Goal: Information Seeking & Learning: Check status

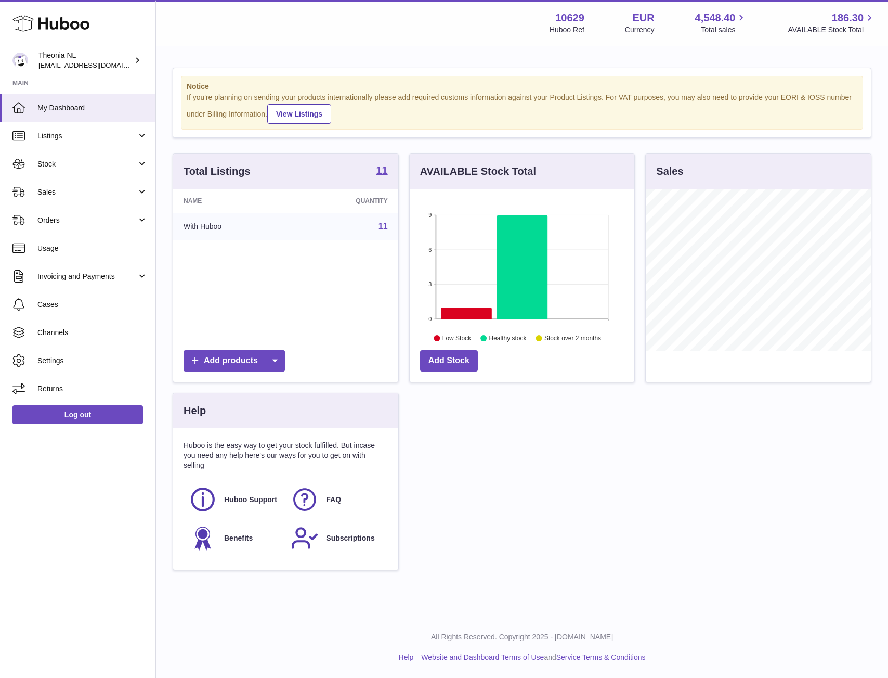
scroll to position [162, 225]
click at [45, 160] on span "Stock" at bounding box center [86, 164] width 99 height 10
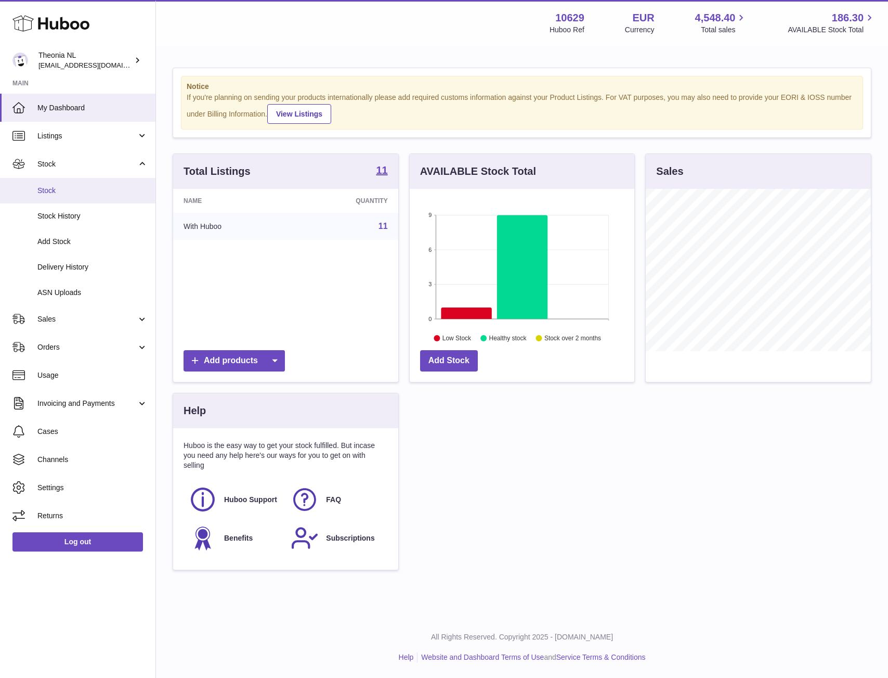
click at [59, 196] on link "Stock" at bounding box center [78, 190] width 156 height 25
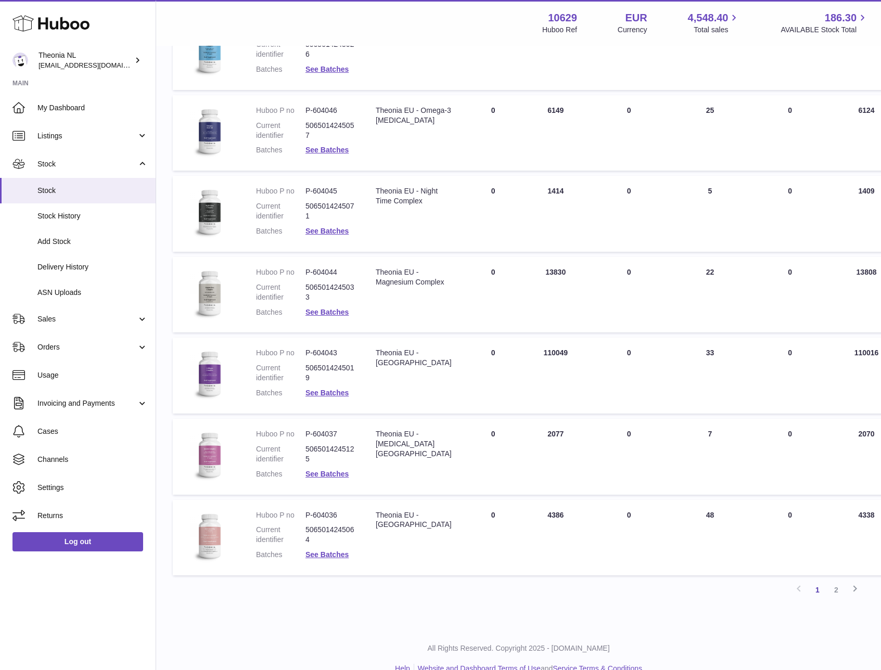
scroll to position [455, 0]
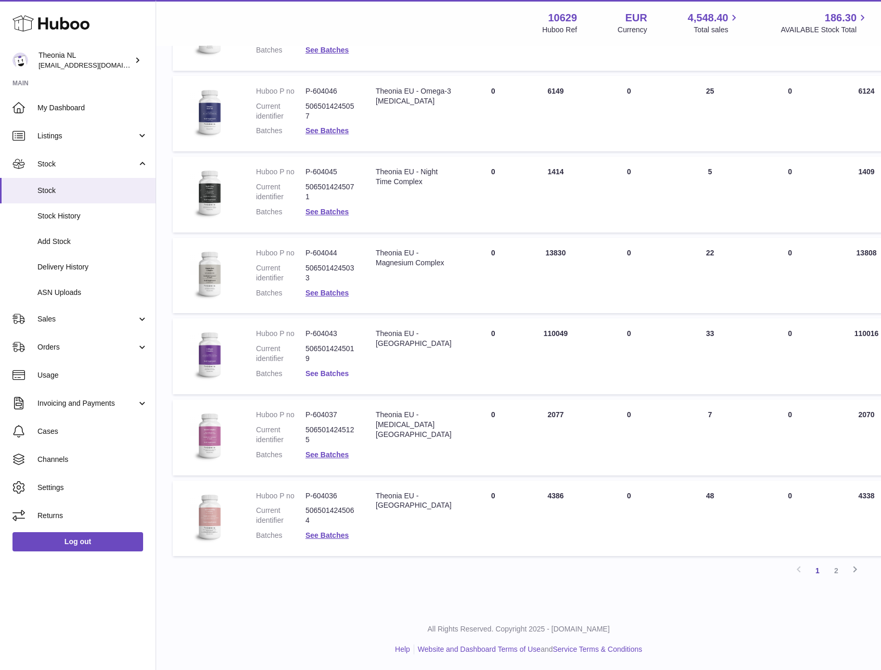
click at [316, 375] on link "See Batches" at bounding box center [326, 373] width 43 height 8
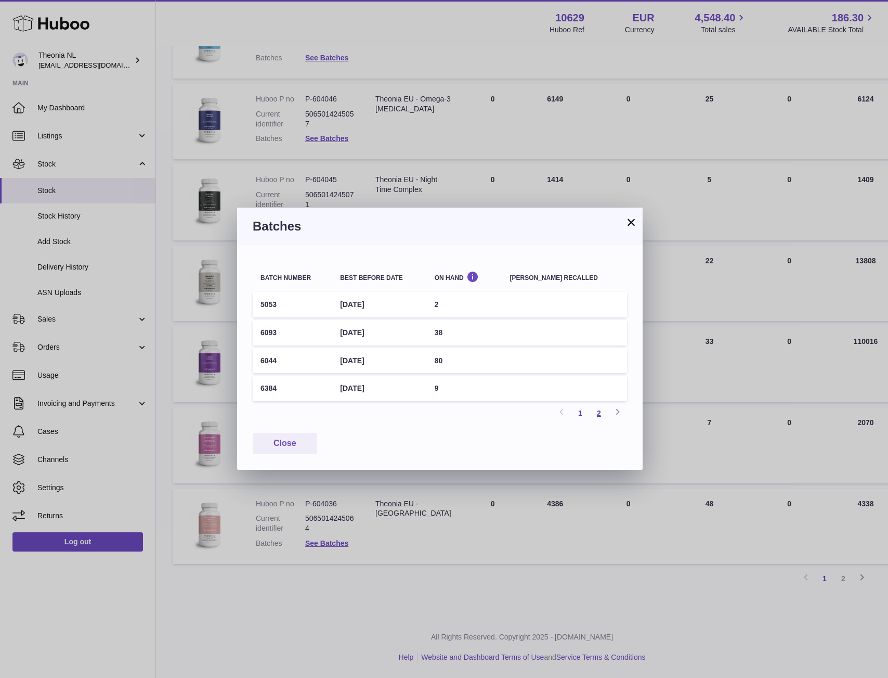
click at [599, 413] on link "2" at bounding box center [599, 413] width 19 height 19
click at [276, 358] on td "6732" at bounding box center [293, 360] width 80 height 25
click at [269, 361] on td "6732" at bounding box center [293, 360] width 80 height 25
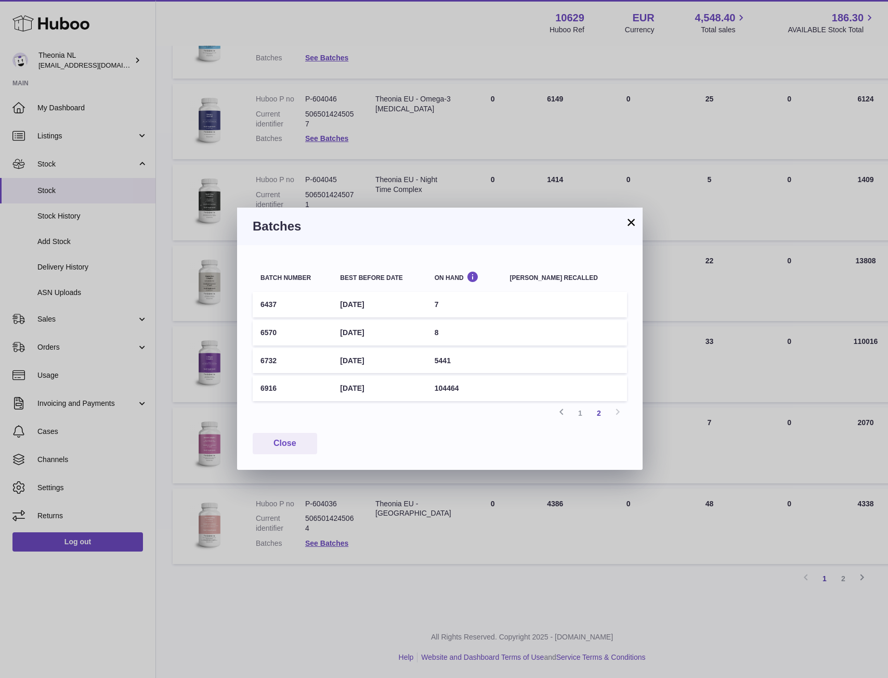
copy td "6732"
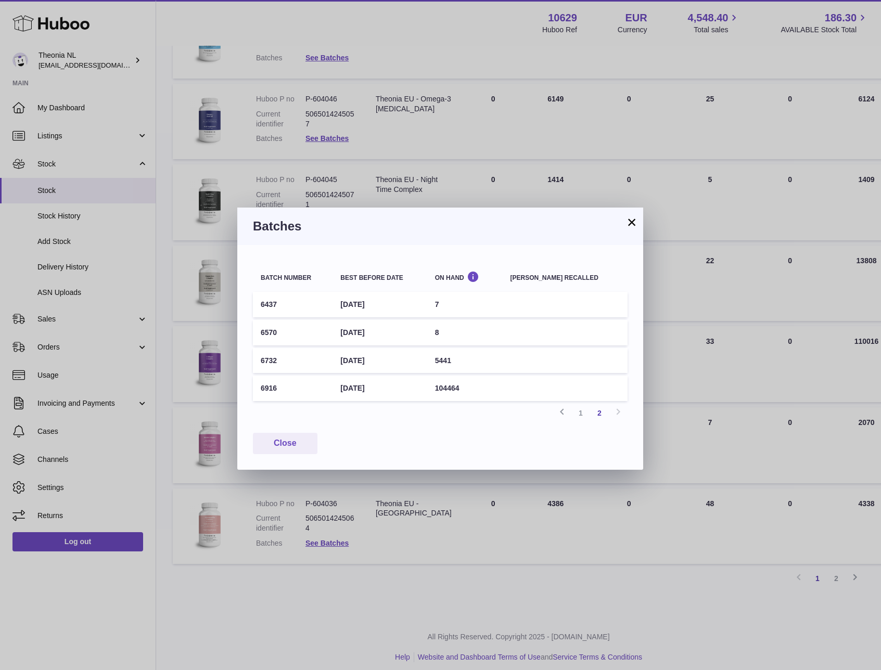
click at [662, 379] on div "× Batches Batch number Best before date On Hand Batch recalled 6437 31st Oct 20…" at bounding box center [440, 335] width 881 height 670
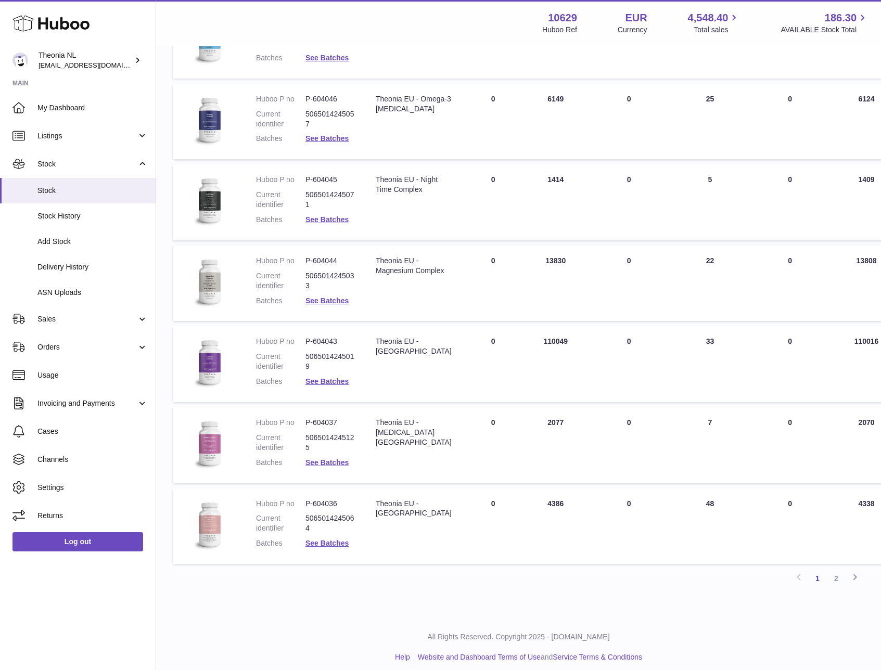
click at [325, 339] on dd "P-604043" at bounding box center [329, 342] width 49 height 10
copy dl "P-604043"
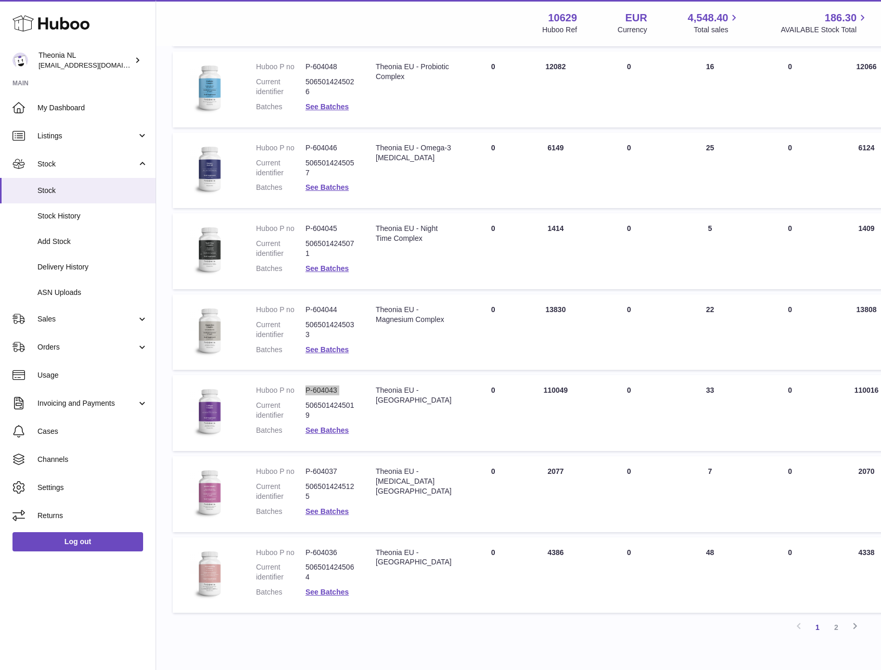
scroll to position [394, 0]
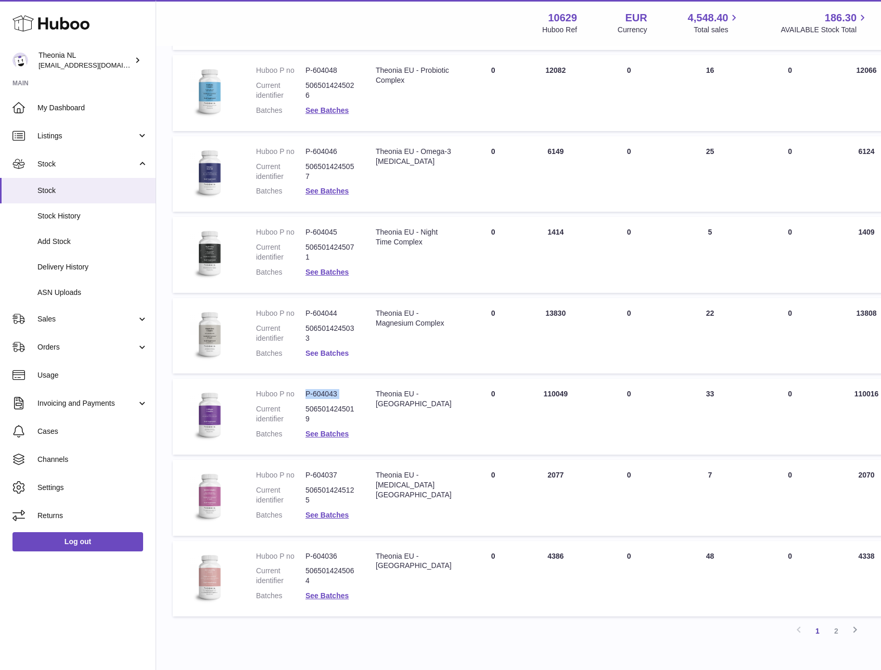
click at [336, 353] on link "See Batches" at bounding box center [326, 353] width 43 height 8
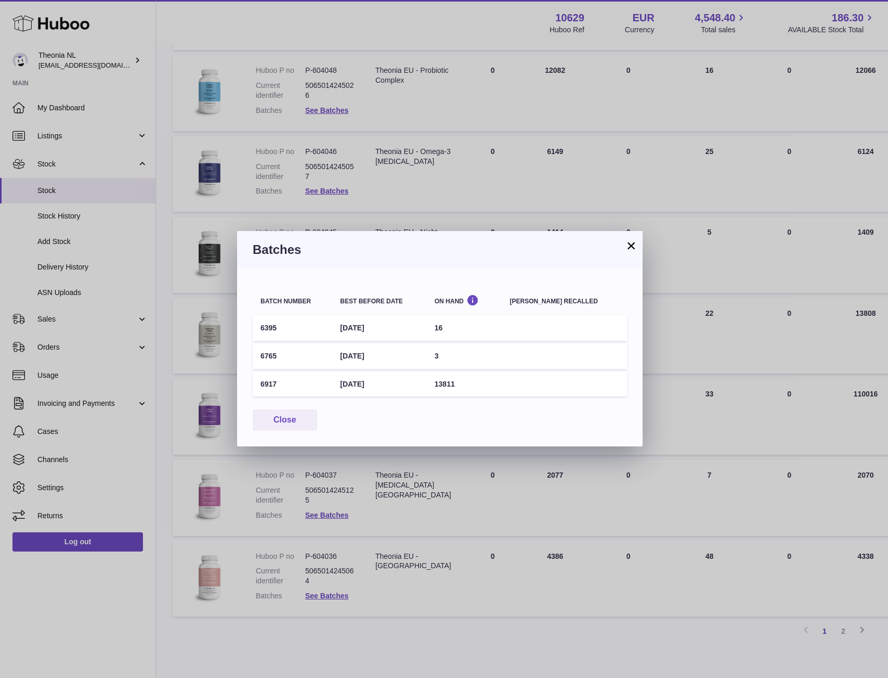
click at [268, 383] on td "6917" at bounding box center [293, 383] width 80 height 25
copy td "6917"
click at [632, 245] on button "×" at bounding box center [631, 245] width 12 height 12
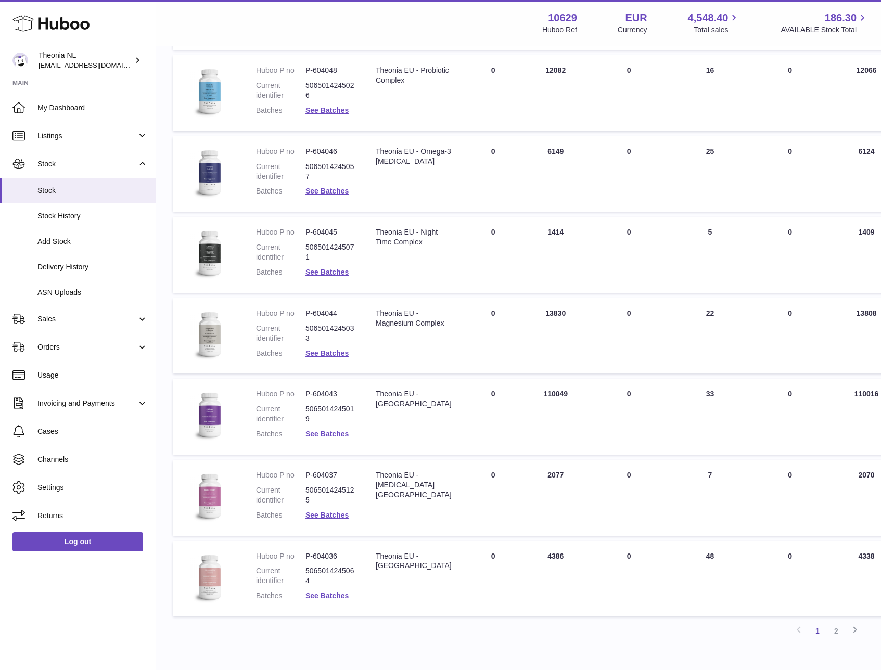
click at [318, 311] on dd "P-604044" at bounding box center [329, 313] width 49 height 10
click at [320, 311] on dd "P-604044" at bounding box center [329, 313] width 49 height 10
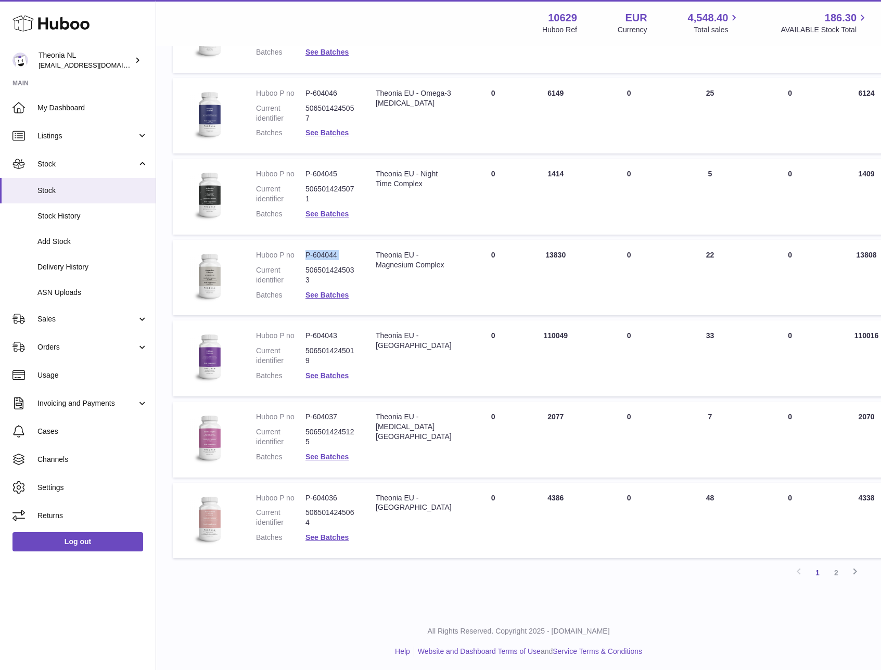
scroll to position [455, 0]
click at [328, 537] on link "See Batches" at bounding box center [326, 535] width 43 height 8
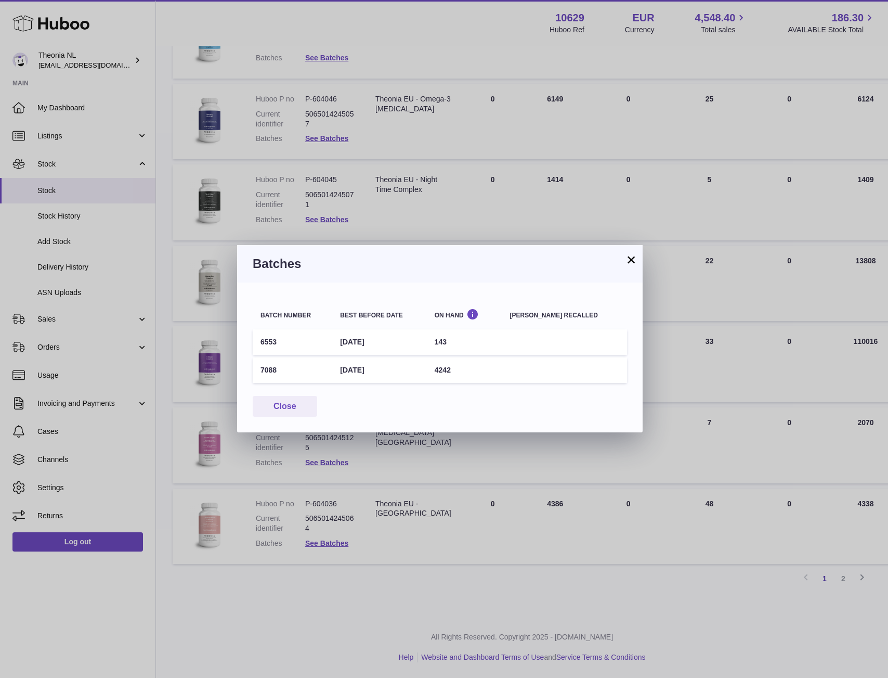
click at [267, 367] on td "7088" at bounding box center [293, 369] width 80 height 25
copy td "7088"
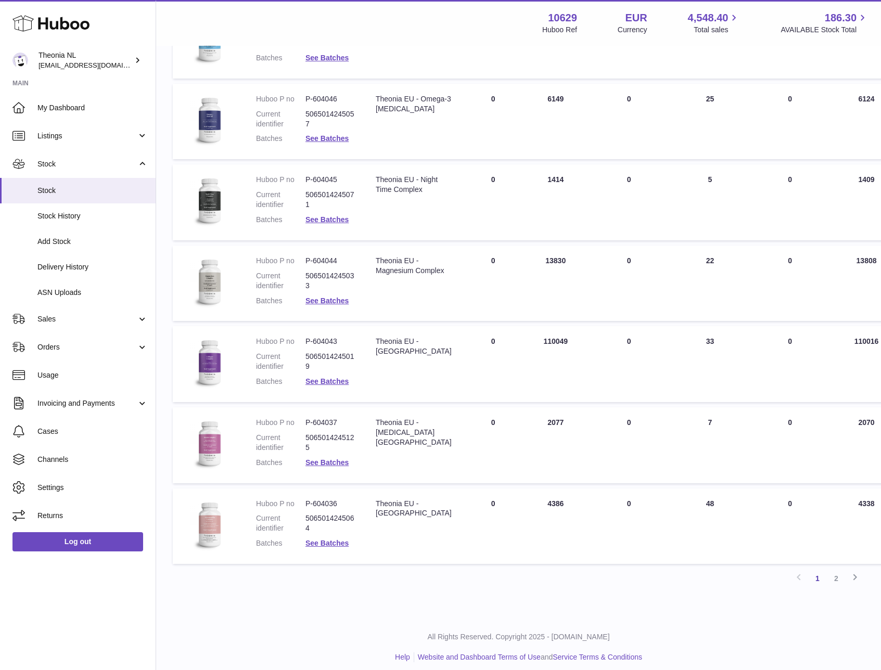
click at [701, 411] on div at bounding box center [440, 335] width 881 height 670
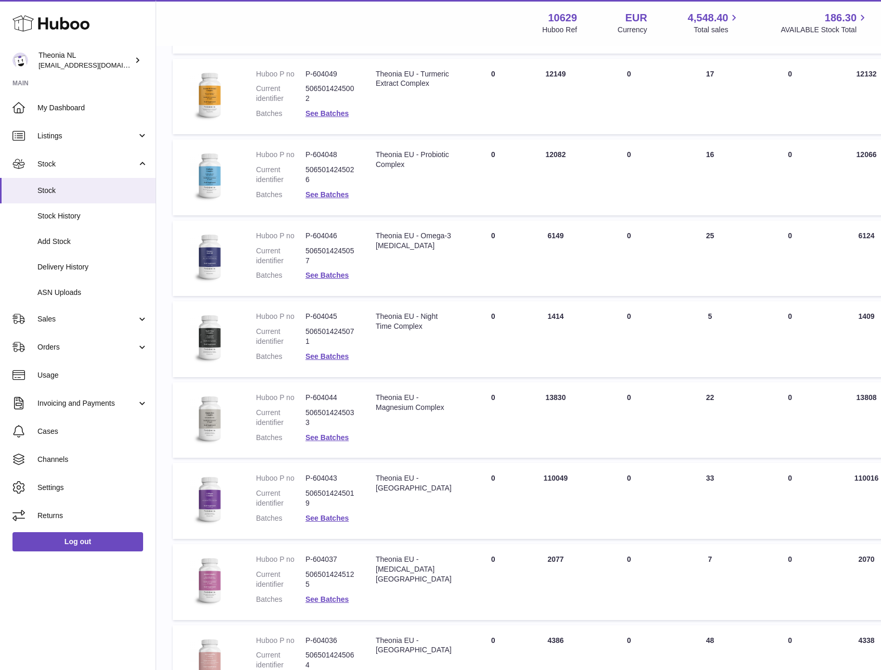
scroll to position [309, 0]
click at [340, 528] on dl "Huboo P no P-604043 Current identifier 5065014245019 Batches See Batches" at bounding box center [305, 501] width 99 height 55
click at [337, 523] on link "See Batches" at bounding box center [326, 519] width 43 height 8
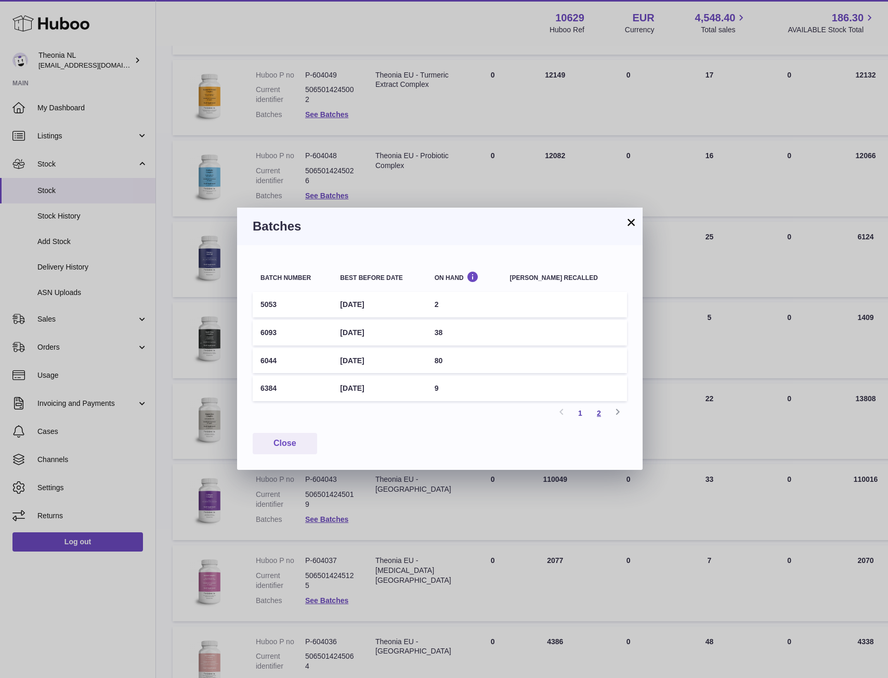
click at [601, 416] on link "2" at bounding box center [599, 413] width 19 height 19
click at [265, 357] on td "6732" at bounding box center [293, 360] width 80 height 25
copy td "6732"
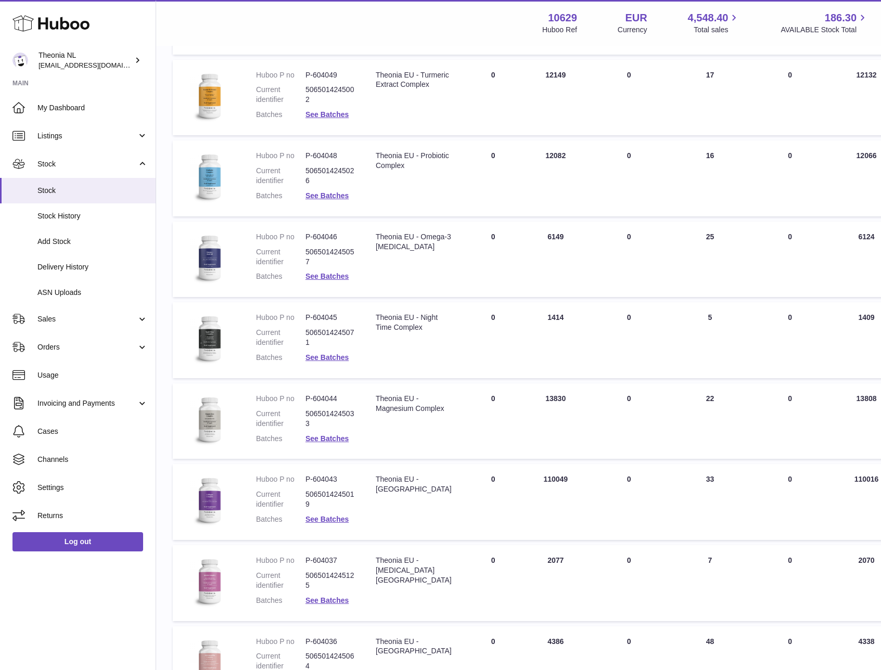
click at [751, 324] on div at bounding box center [440, 335] width 881 height 670
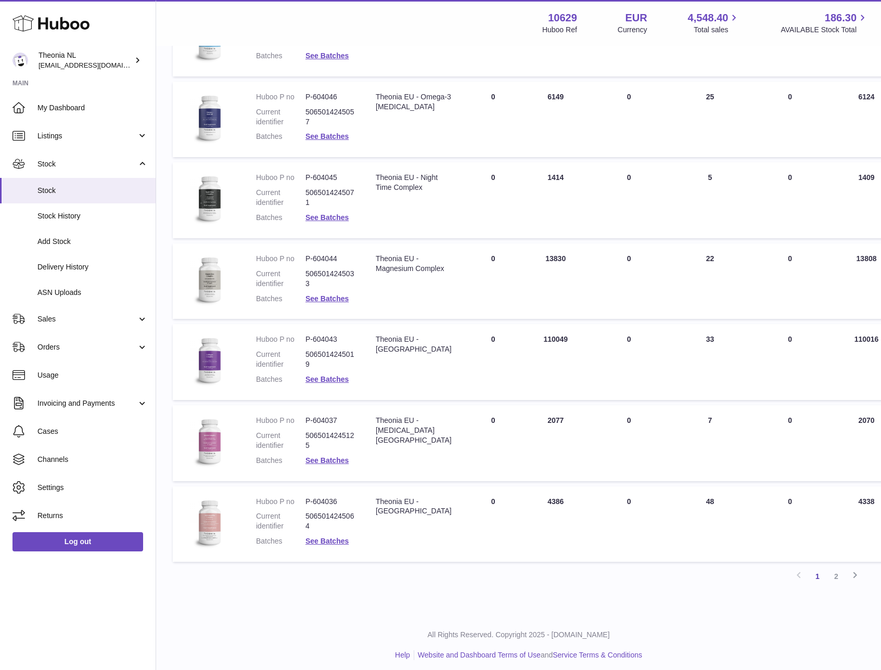
scroll to position [455, 0]
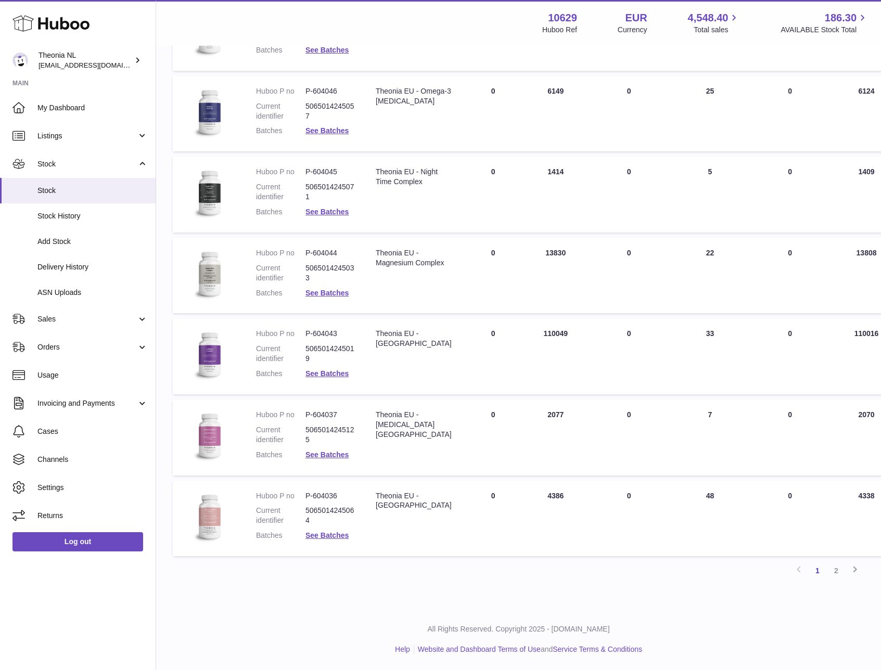
click at [325, 332] on dd "P-604043" at bounding box center [329, 334] width 49 height 10
copy dl "P-604043"
click at [322, 493] on dd "P-604036" at bounding box center [329, 496] width 49 height 10
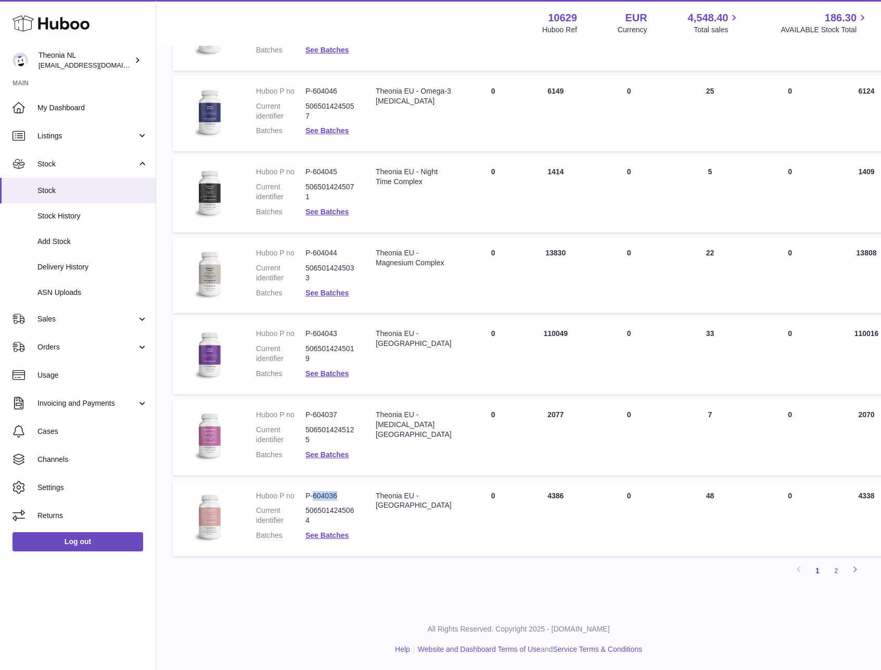
click at [322, 493] on dd "P-604036" at bounding box center [329, 496] width 49 height 10
copy dl "P-604036"
